Goal: Communication & Community: Answer question/provide support

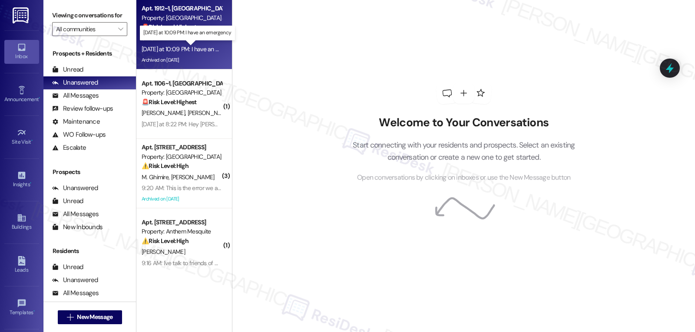
click at [195, 50] on div "[DATE] at 10:09 PM: I have an emergency [DATE] at 10:09 PM: I have an emergency" at bounding box center [193, 49] width 103 height 8
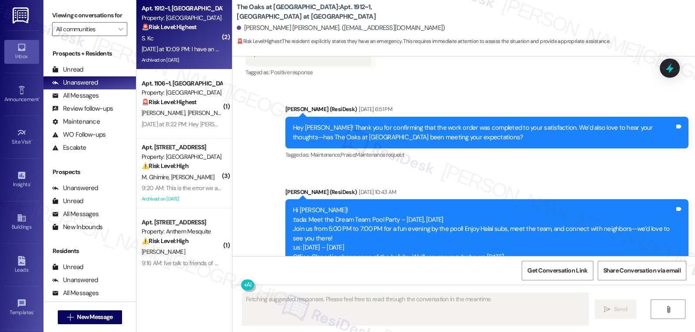
scroll to position [3464, 0]
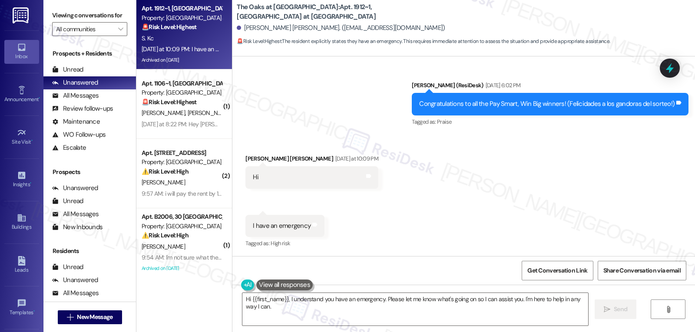
click at [248, 162] on div "[PERSON_NAME] [PERSON_NAME] [DATE] at 10:09 PM" at bounding box center [311, 160] width 133 height 12
copy div "[PERSON_NAME]"
click at [288, 315] on textarea "Hi {{first_name}}, I understand you have an emergency. Please let me know what'…" at bounding box center [415, 309] width 346 height 33
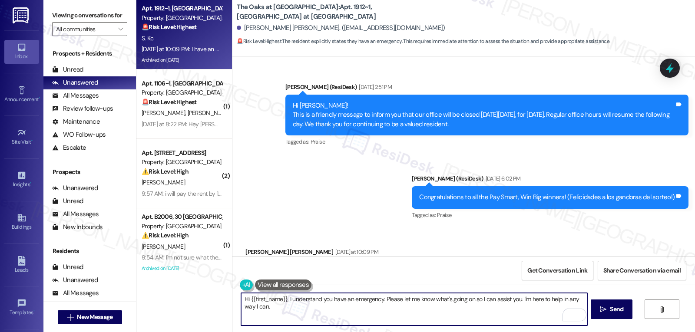
scroll to position [3545, 0]
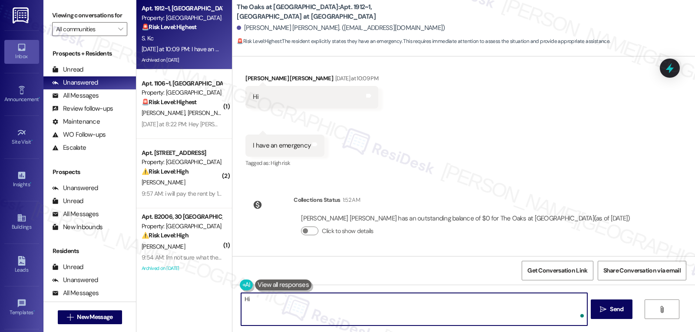
paste textarea "[PERSON_NAME]"
type textarea "Hi [PERSON_NAME], I'm sorry for the delayed response. I understand you had an e…"
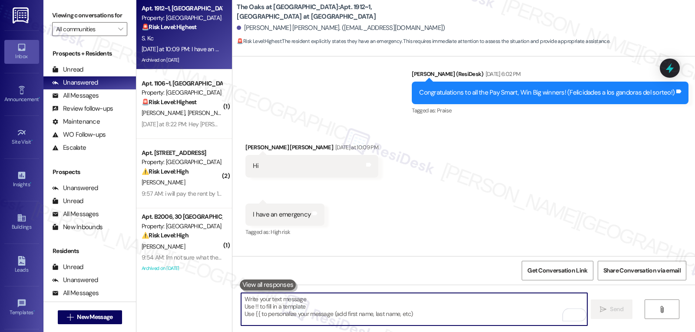
scroll to position [3464, 0]
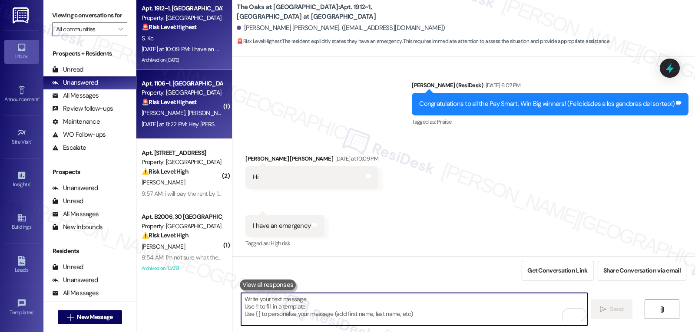
click at [197, 113] on div "M. [PERSON_NAME]" at bounding box center [182, 113] width 82 height 11
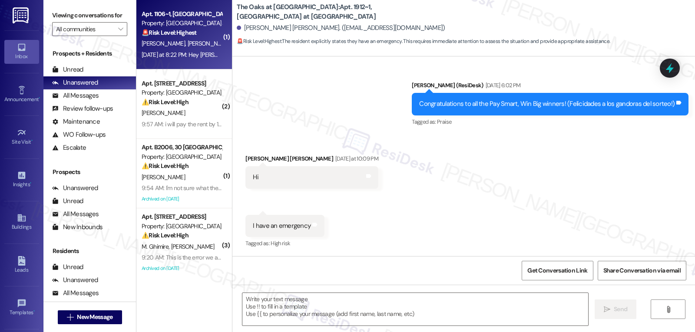
type textarea "Fetching suggested responses. Please feel free to read through the conversation…"
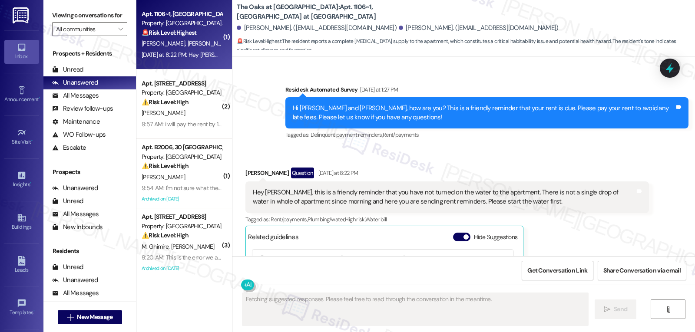
scroll to position [6321, 0]
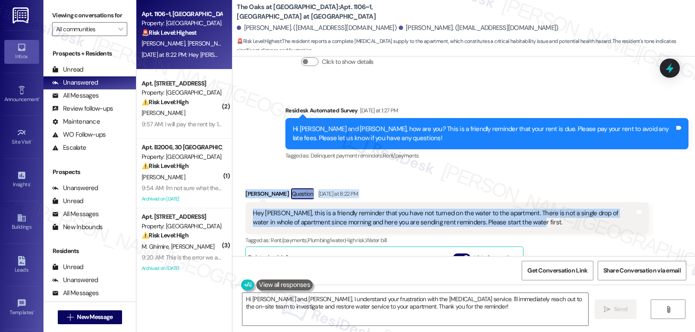
drag, startPoint x: 237, startPoint y: 130, endPoint x: 536, endPoint y: 159, distance: 300.3
click at [536, 182] on div "Received via SMS [PERSON_NAME] Question [DATE] at 8:22 PM Hey [PERSON_NAME], th…" at bounding box center [447, 295] width 416 height 227
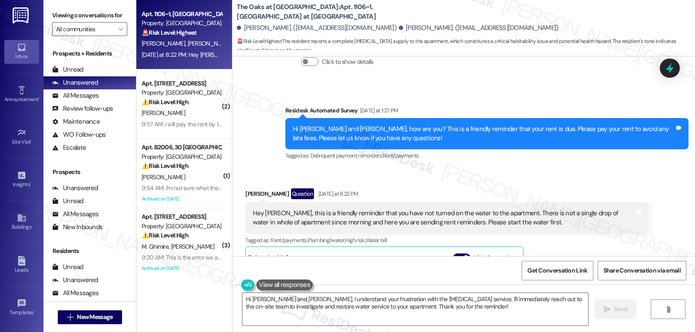
drag, startPoint x: 279, startPoint y: 301, endPoint x: 695, endPoint y: 353, distance: 419.5
click at [695, 332] on html "Inbox Go to Inbox Announcement • Send A Text Announcement Site Visit • Go to Si…" at bounding box center [347, 166] width 695 height 332
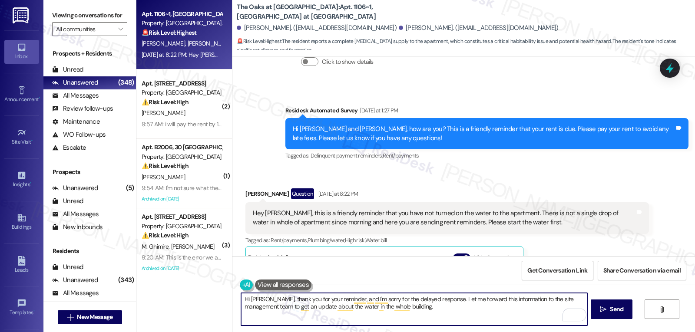
click at [433, 312] on textarea "Hi [PERSON_NAME], thank you for your reminder, and I'm sorry for the delayed re…" at bounding box center [414, 309] width 346 height 33
type textarea "Hi [PERSON_NAME], thank you for your reminder, and I'm sorry for the delayed re…"
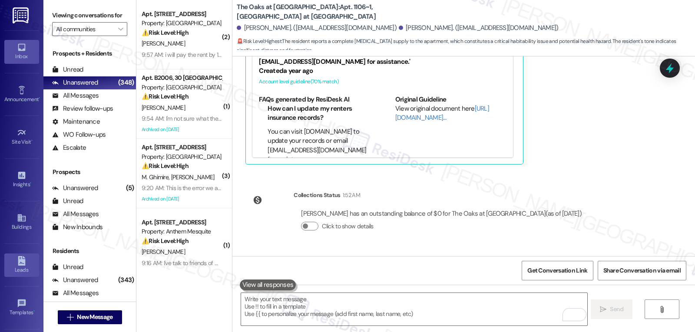
scroll to position [82, 0]
click at [12, 275] on div "Account" at bounding box center [21, 273] width 43 height 9
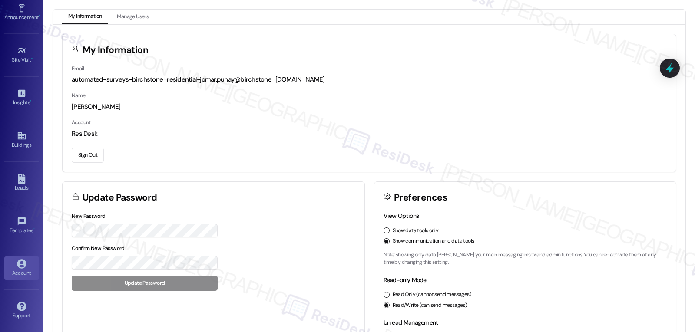
click at [93, 160] on button "Sign Out" at bounding box center [88, 155] width 32 height 15
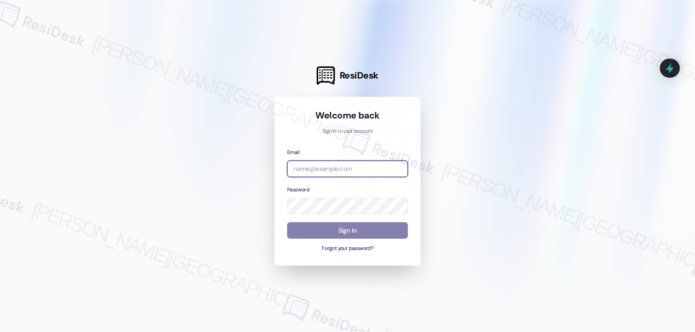
click at [338, 170] on input "email" at bounding box center [347, 169] width 121 height 17
paste input "[EMAIL_ADDRESS][DOMAIN_NAME]"
type input "[EMAIL_ADDRESS][DOMAIN_NAME]"
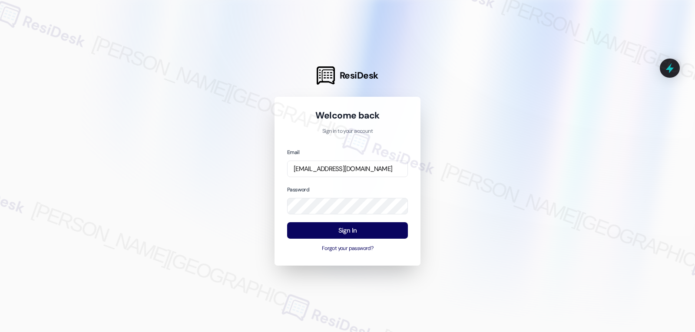
click at [338, 189] on div "Password" at bounding box center [347, 200] width 121 height 30
click at [344, 228] on button "Sign In" at bounding box center [347, 230] width 121 height 17
